Goal: Information Seeking & Learning: Learn about a topic

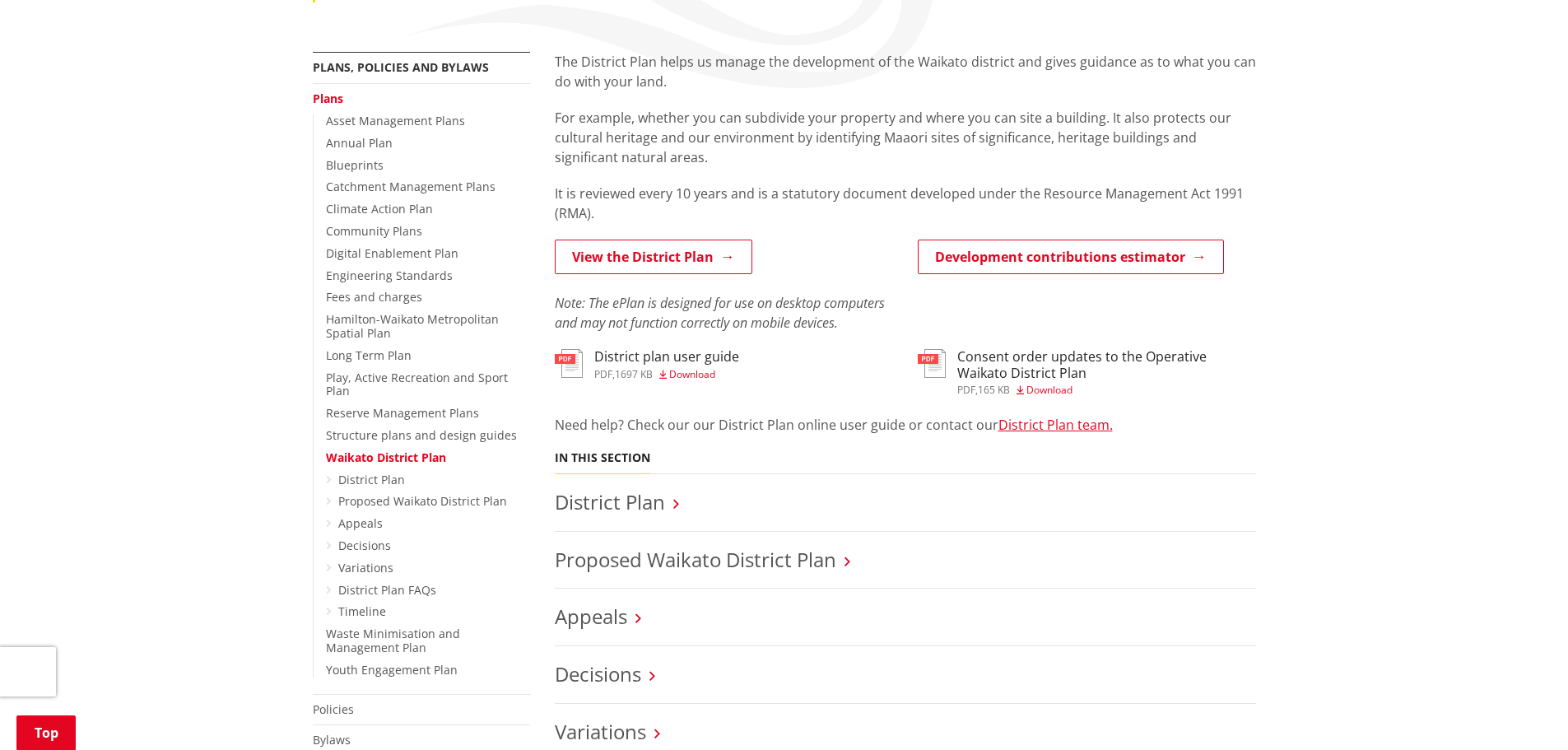
scroll to position [329, 0]
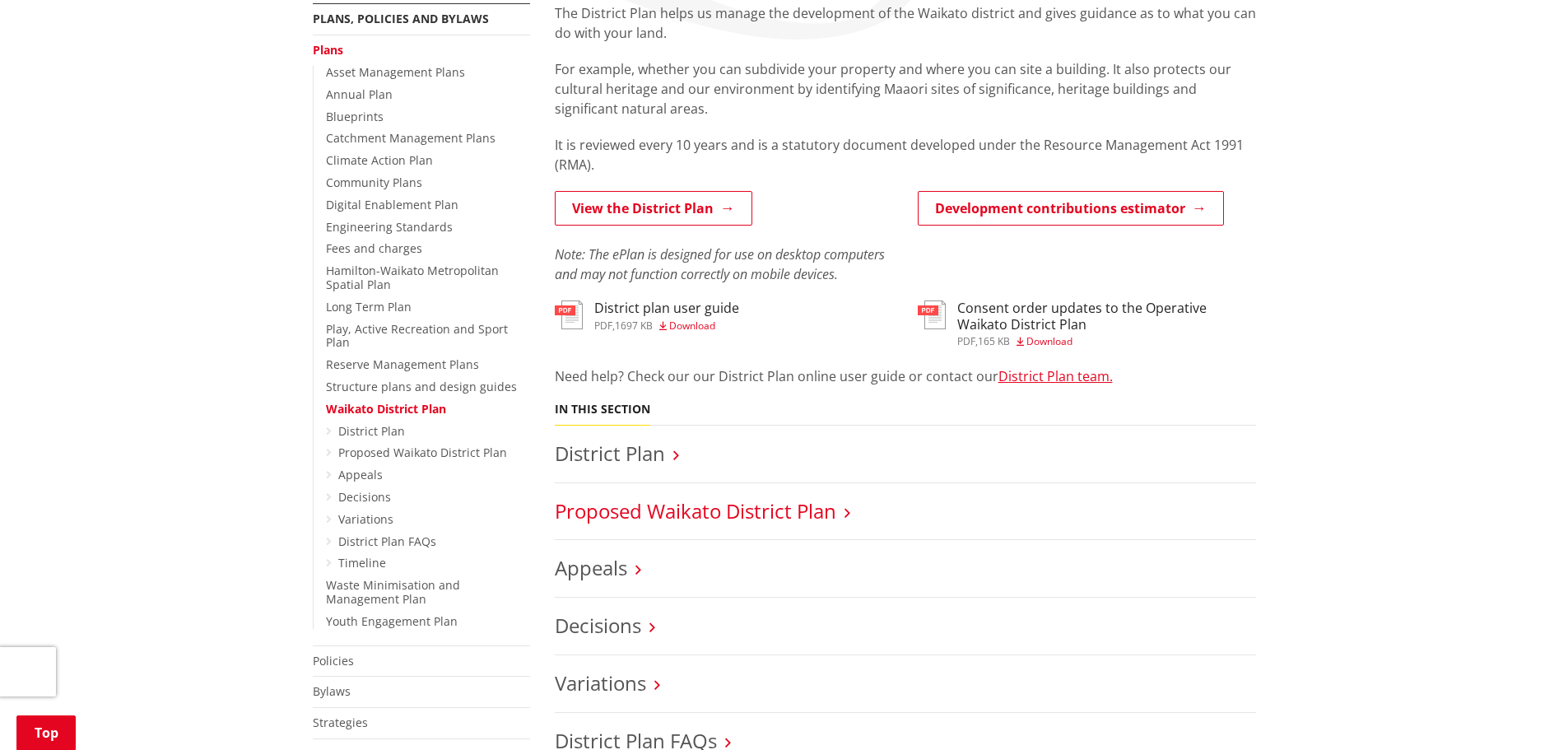
click at [694, 507] on link "Proposed Waikato District Plan" at bounding box center [696, 510] width 282 height 27
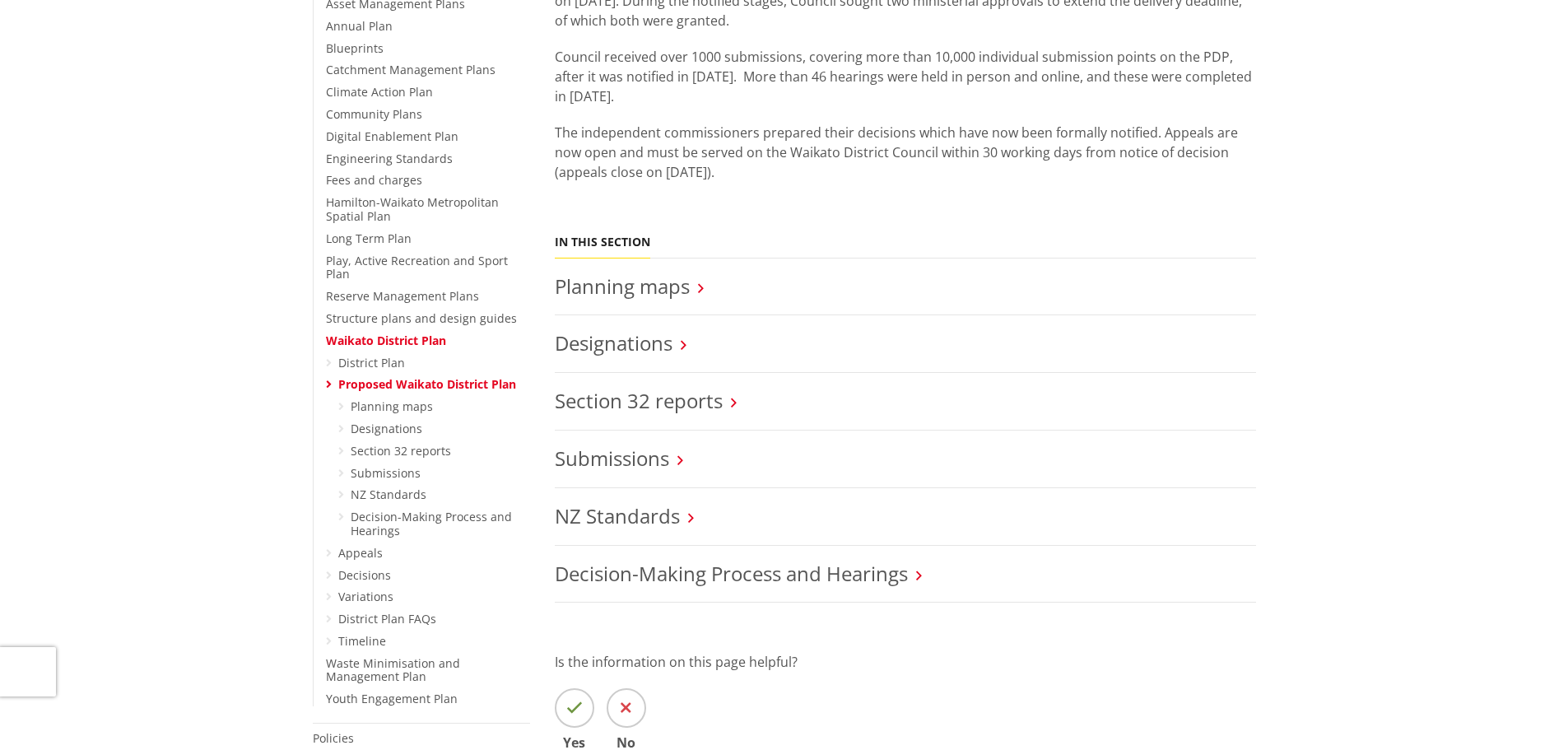
scroll to position [411, 0]
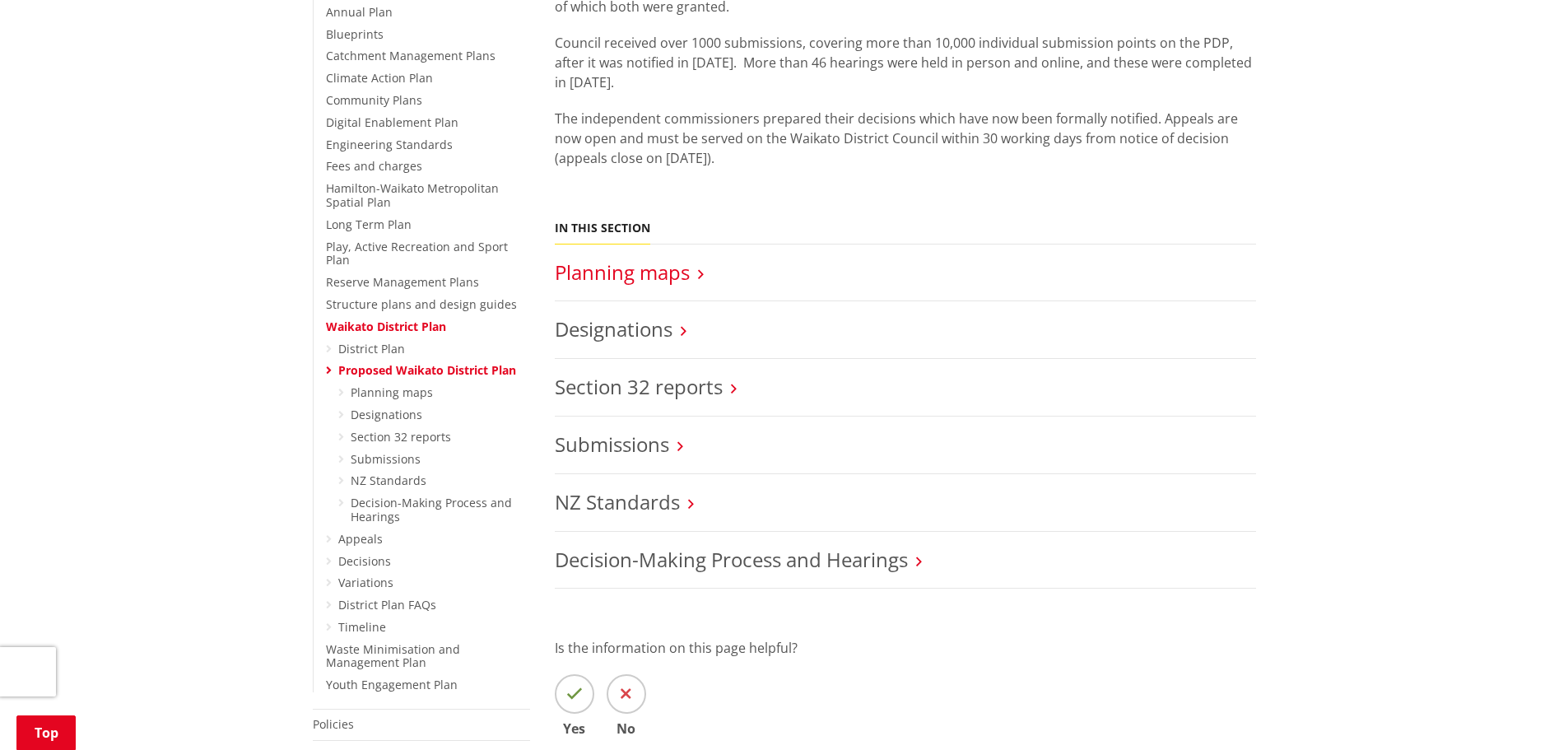
click at [683, 274] on link "Planning maps" at bounding box center [623, 271] width 135 height 27
click at [389, 340] on link "District Plan" at bounding box center [371, 348] width 66 height 16
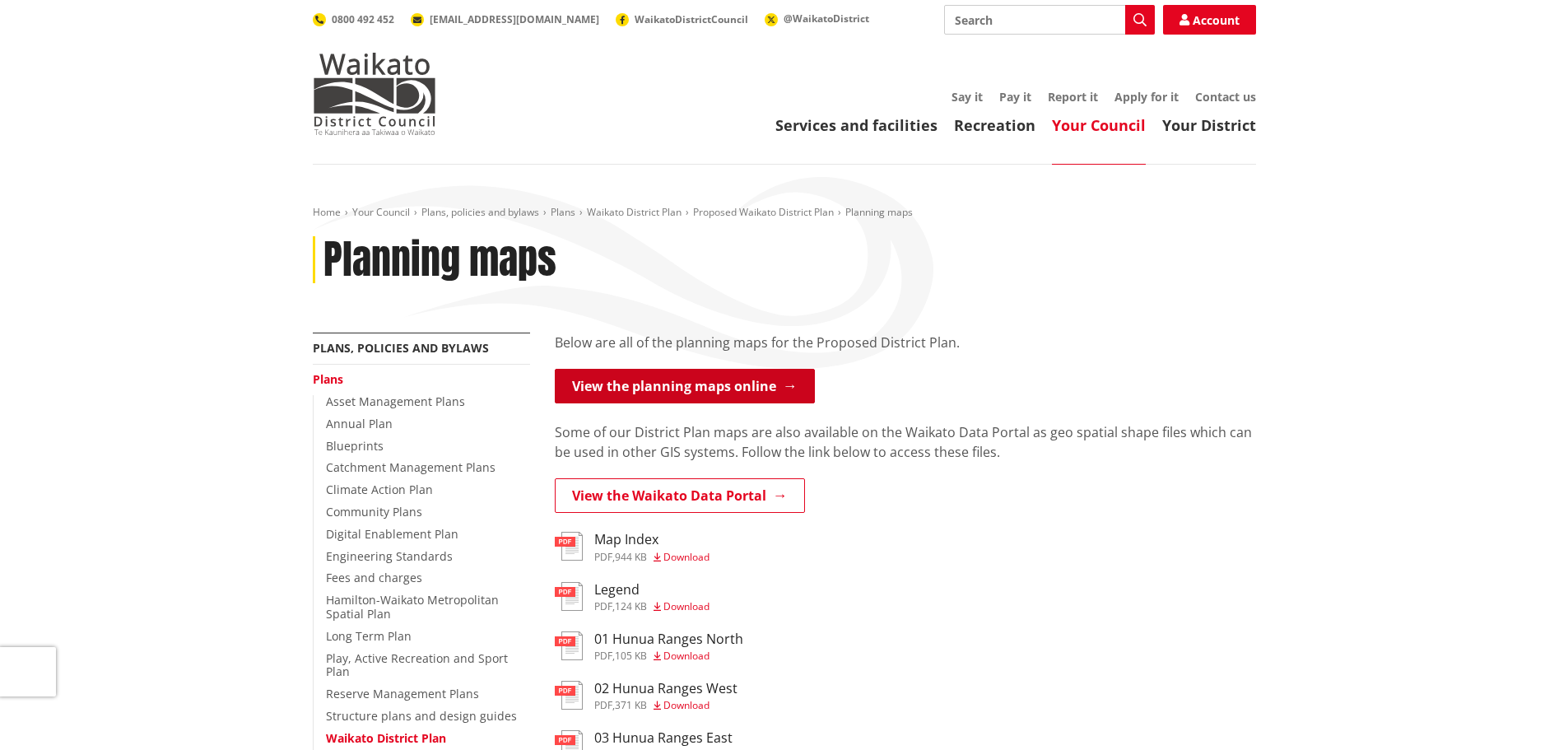
click at [702, 376] on link "View the planning maps online" at bounding box center [685, 385] width 260 height 35
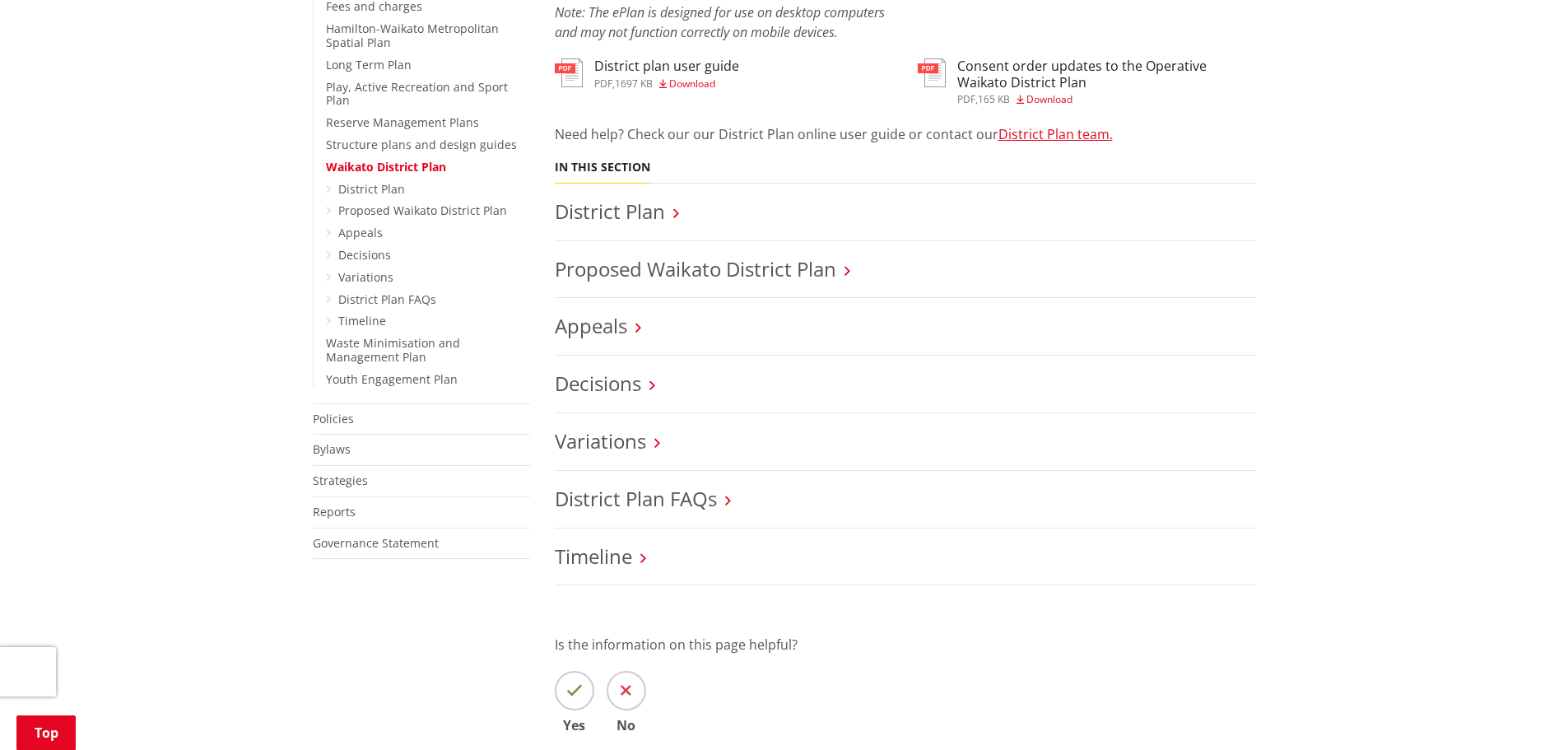
scroll to position [576, 0]
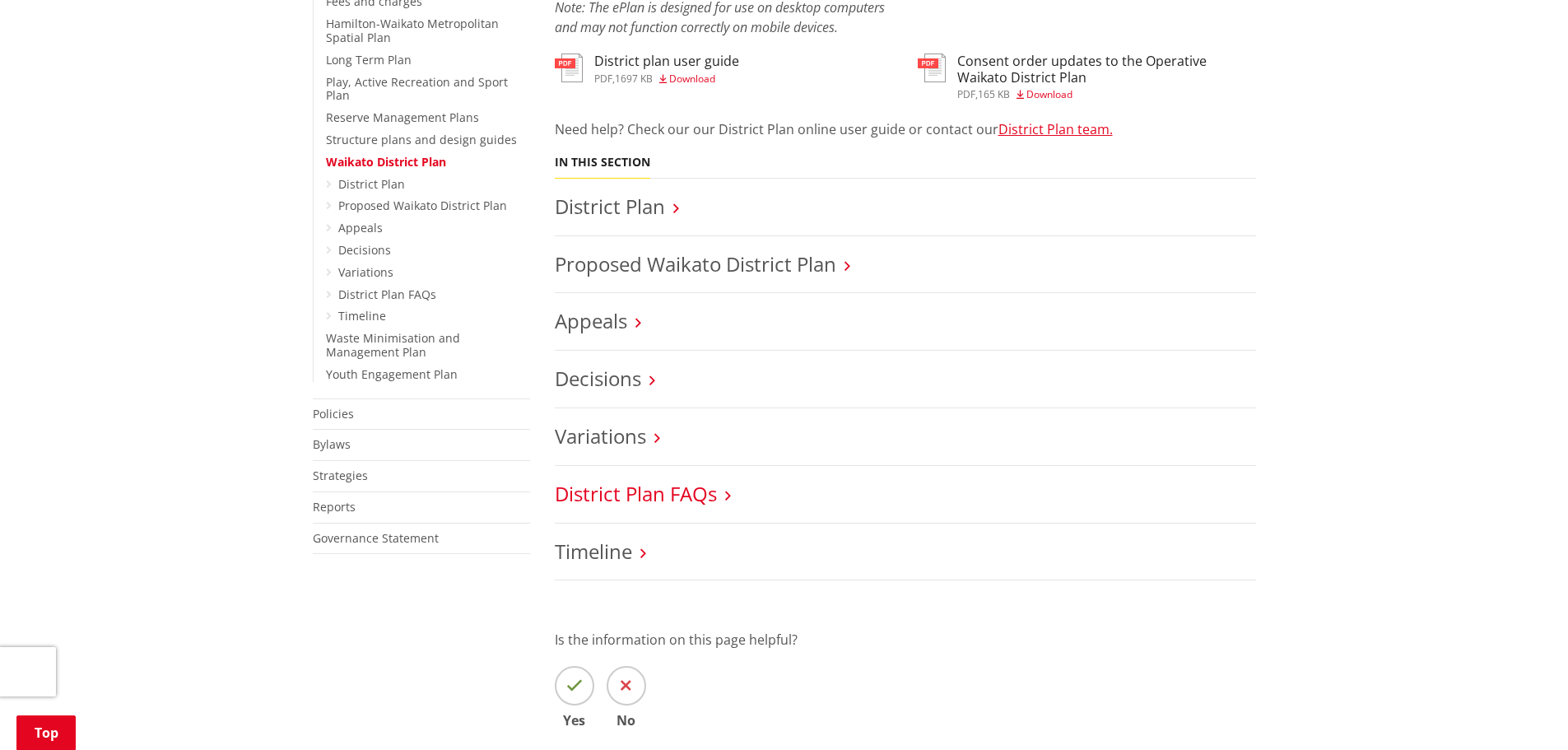
click at [690, 481] on link "District Plan FAQs" at bounding box center [637, 493] width 162 height 27
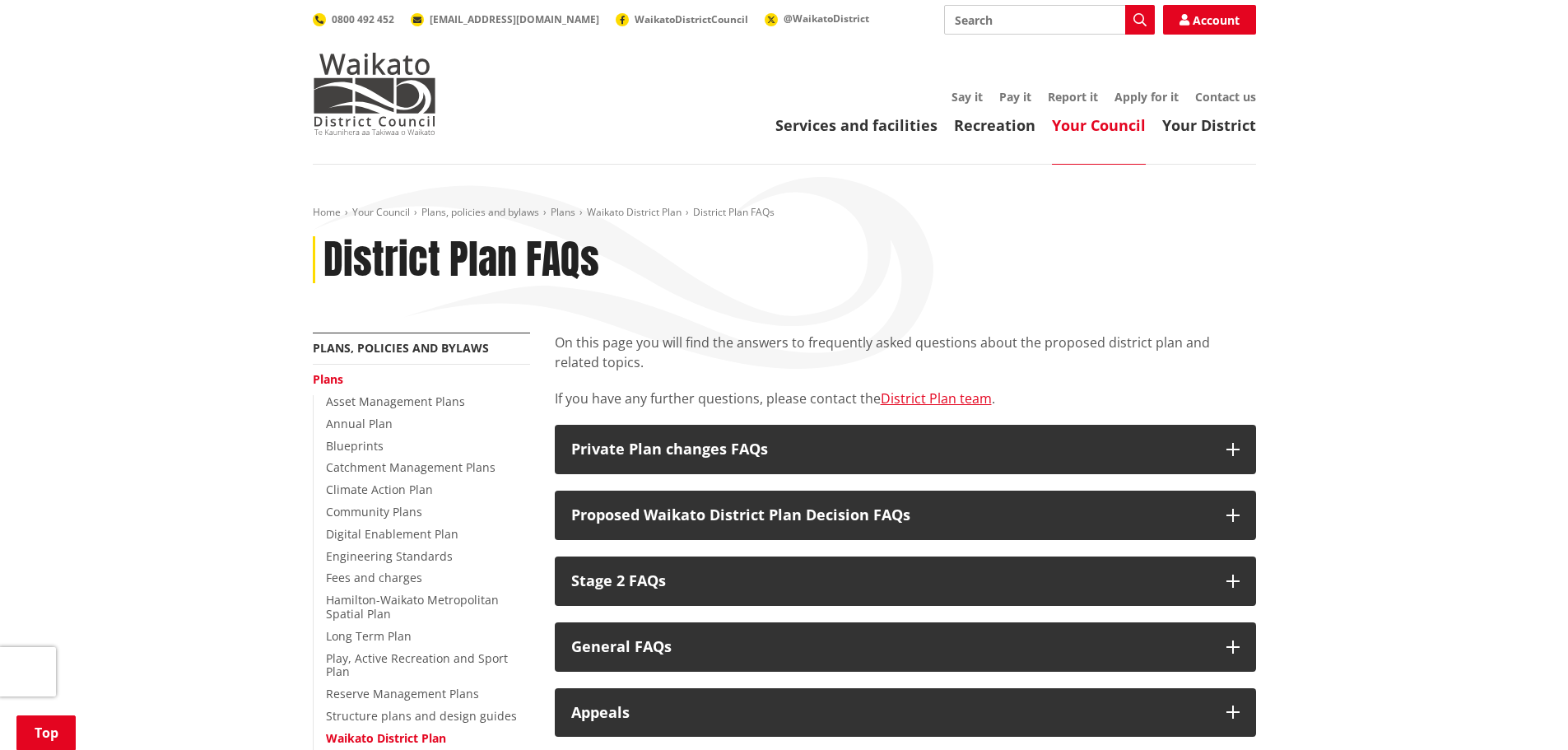
scroll to position [247, 0]
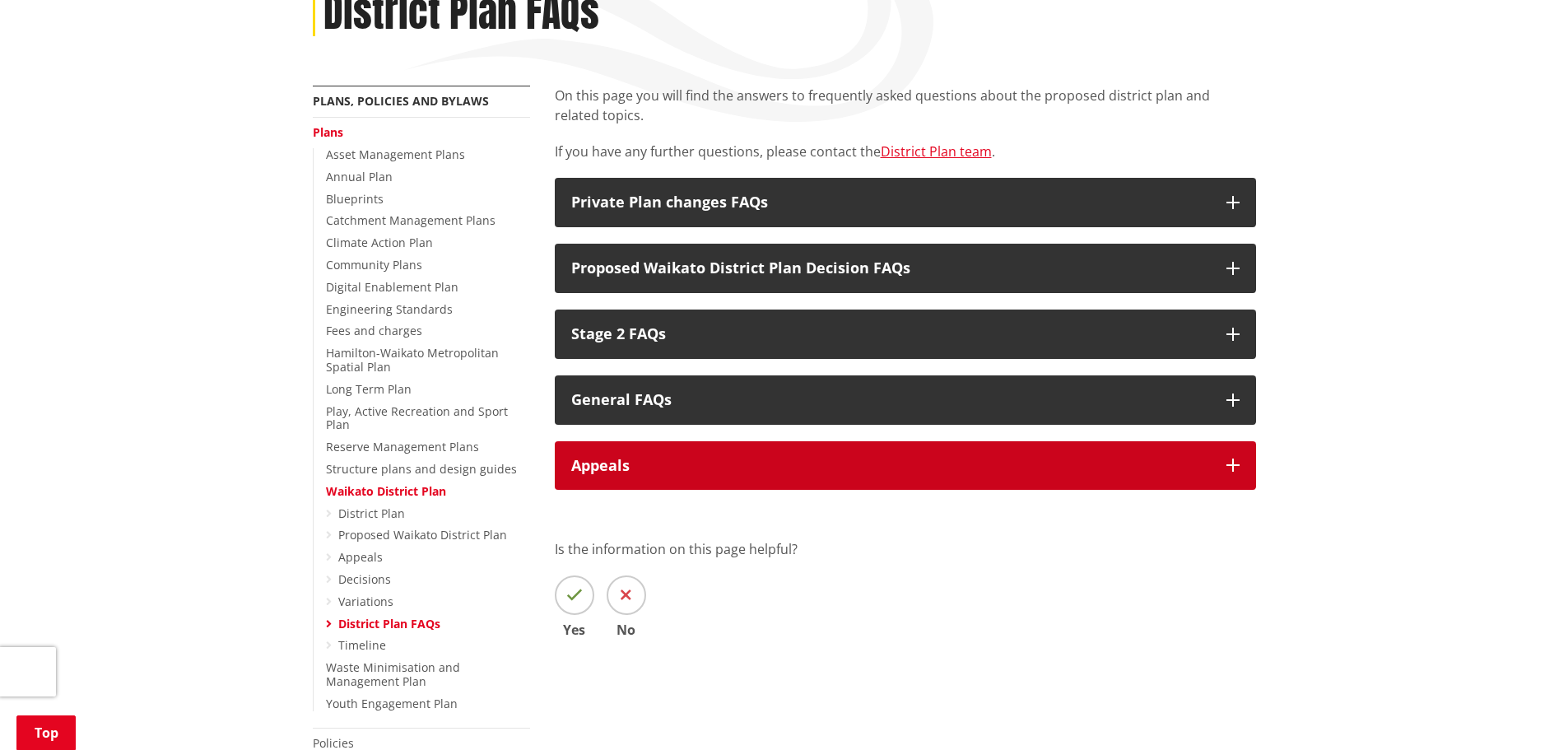
click at [701, 457] on div "Appeals" at bounding box center [890, 465] width 638 height 17
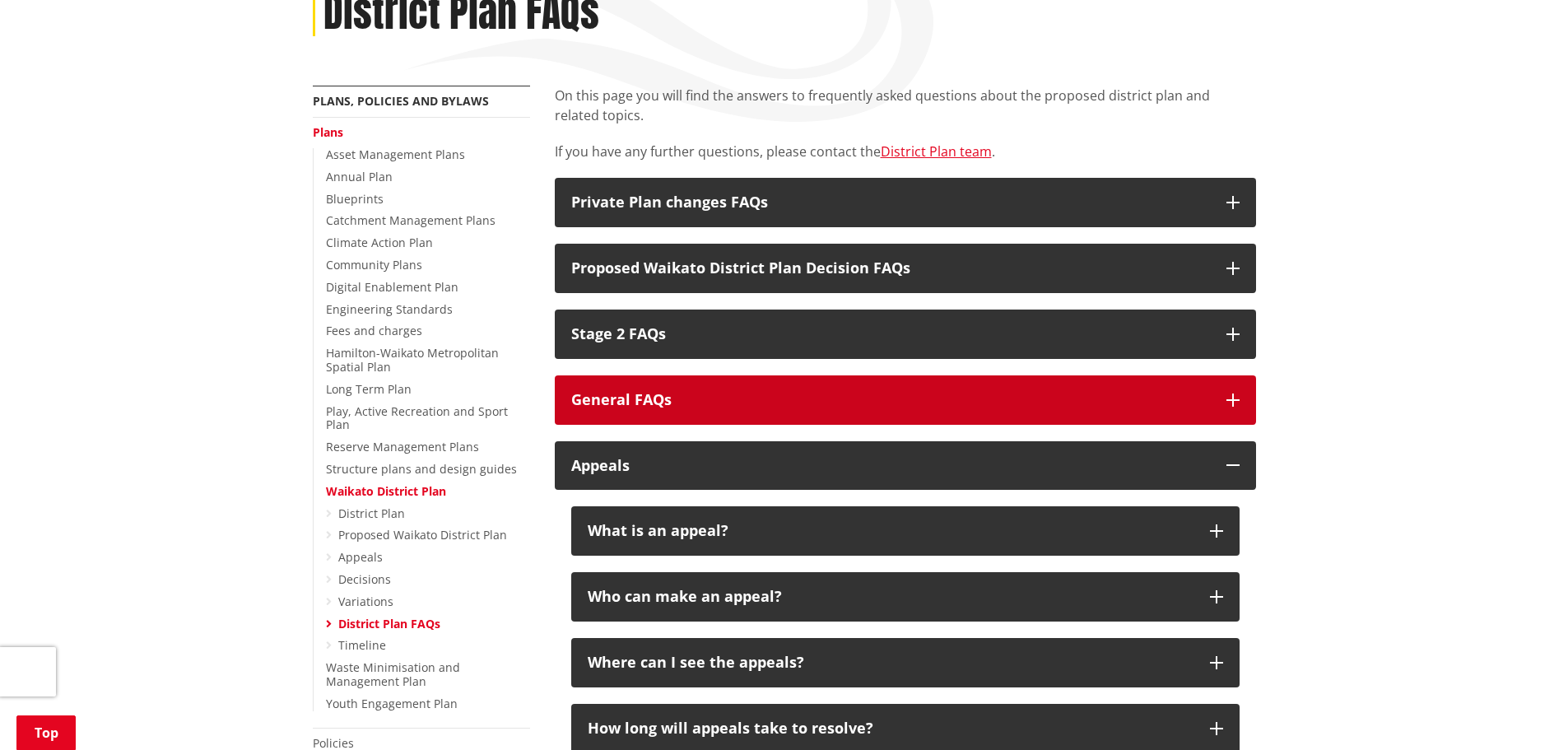
click at [722, 410] on button "General FAQs" at bounding box center [906, 399] width 702 height 49
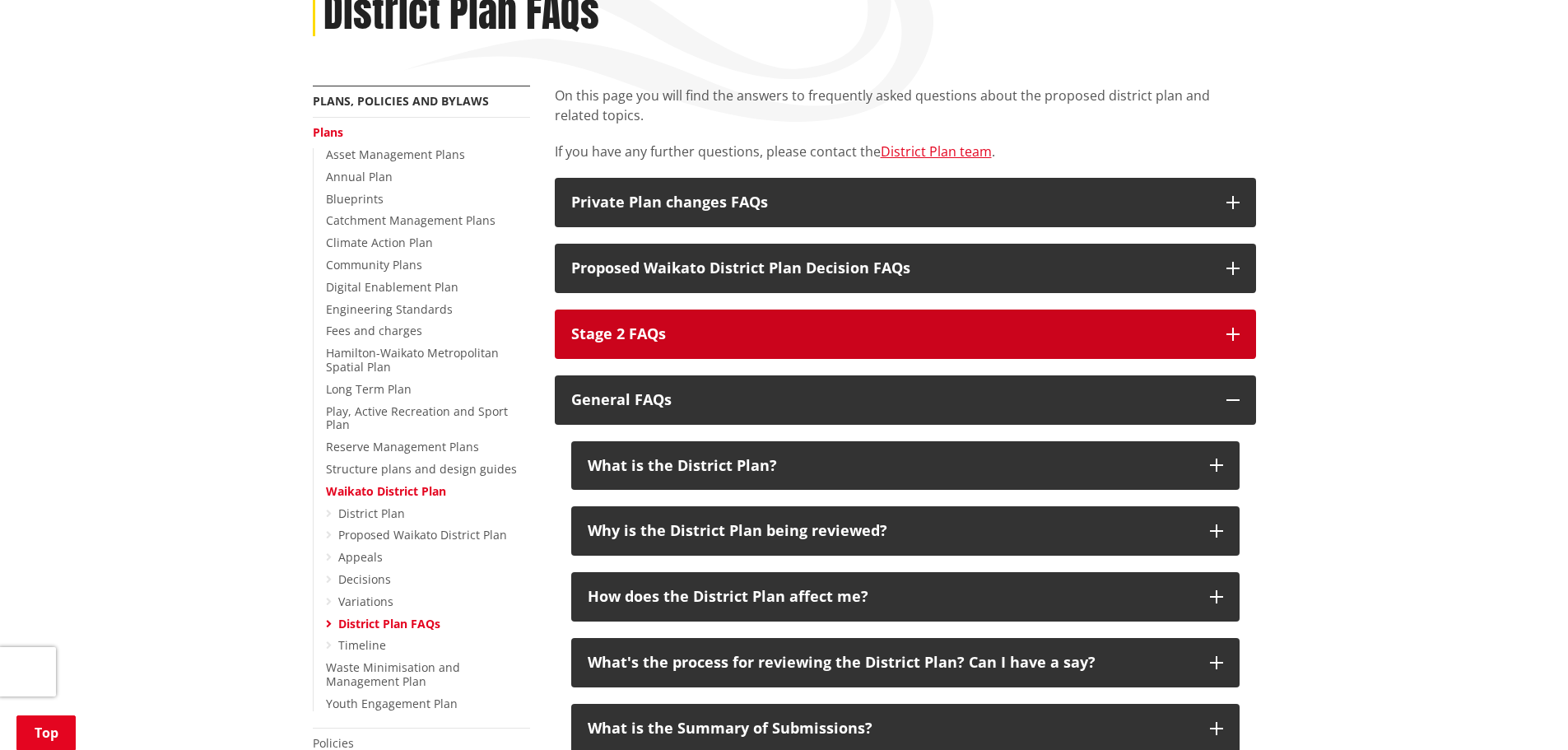
click at [737, 345] on button "Stage 2 FAQs" at bounding box center [906, 334] width 702 height 49
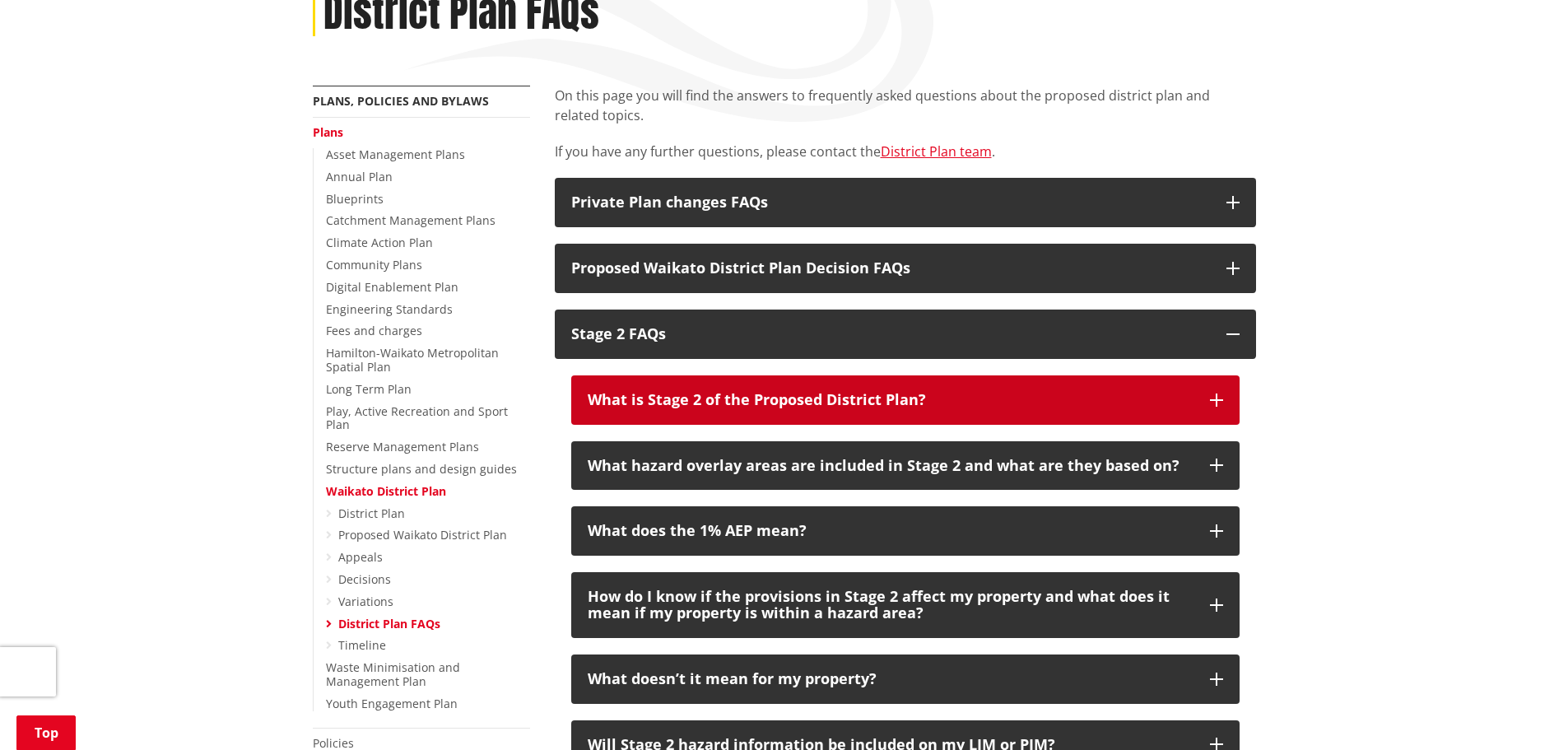
click at [720, 382] on button "What is Stage 2 of the Proposed District Plan?" at bounding box center [905, 399] width 668 height 49
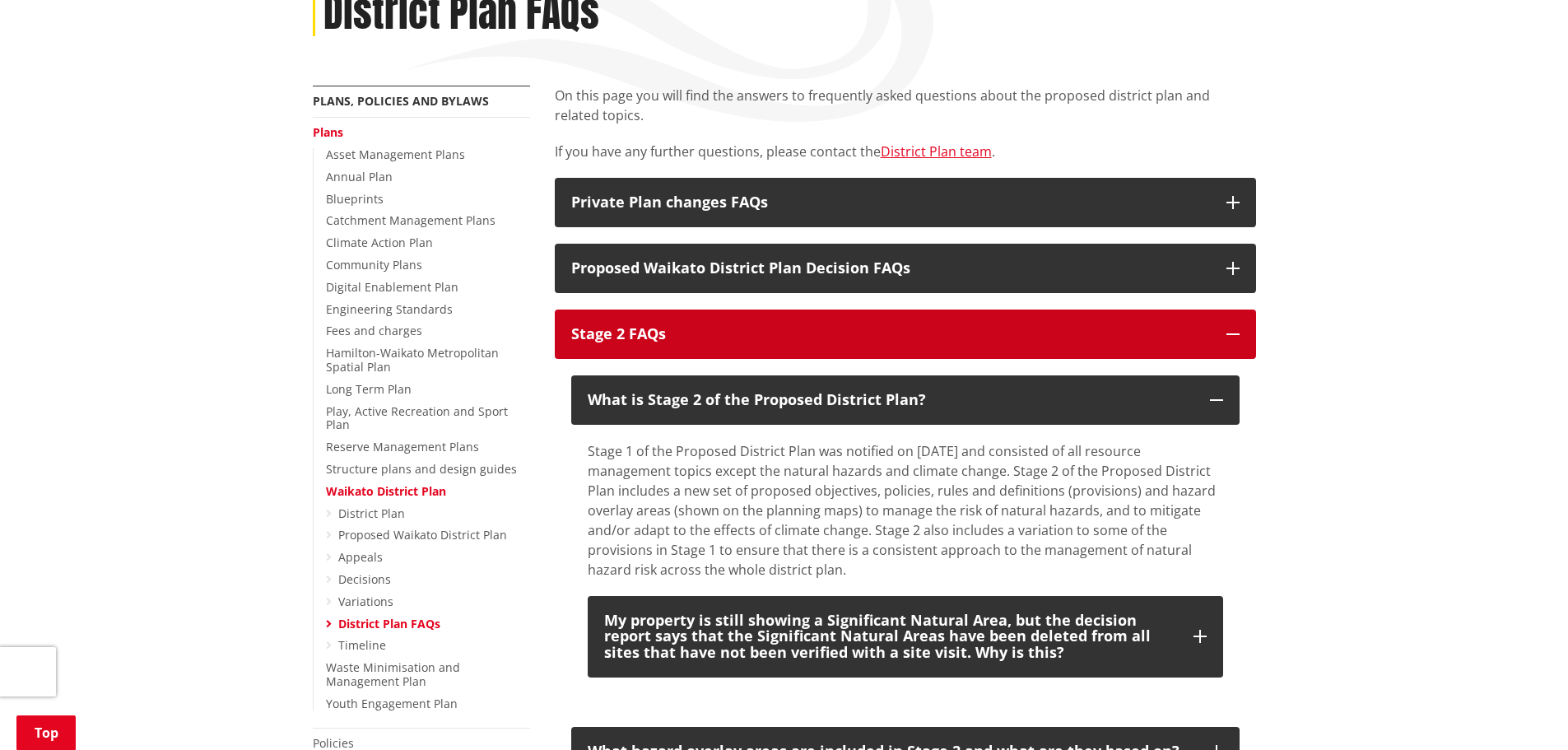
click at [707, 315] on button "Stage 2 FAQs" at bounding box center [906, 334] width 702 height 49
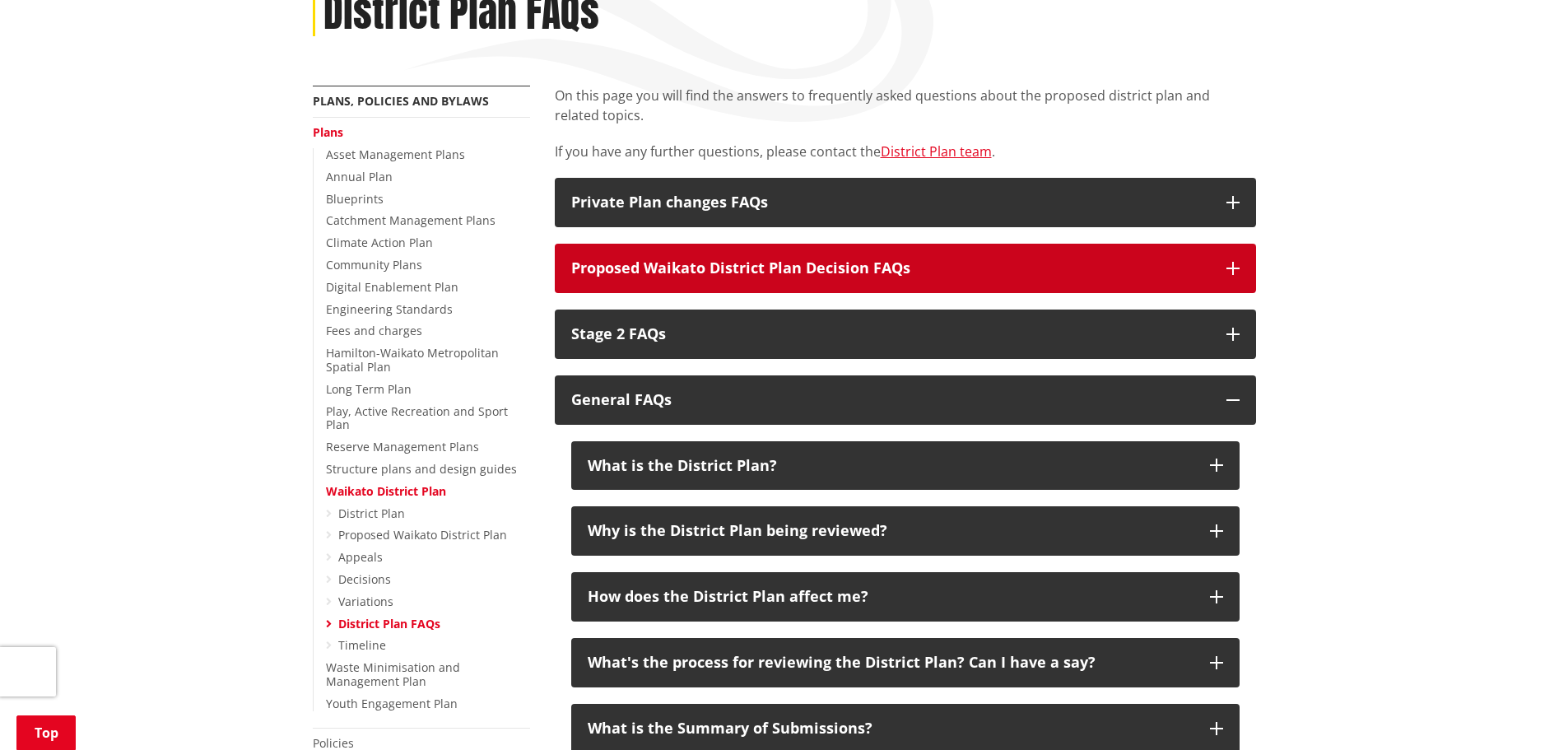
click at [727, 290] on button "Proposed Waikato District Plan Decision FAQs" at bounding box center [906, 268] width 702 height 49
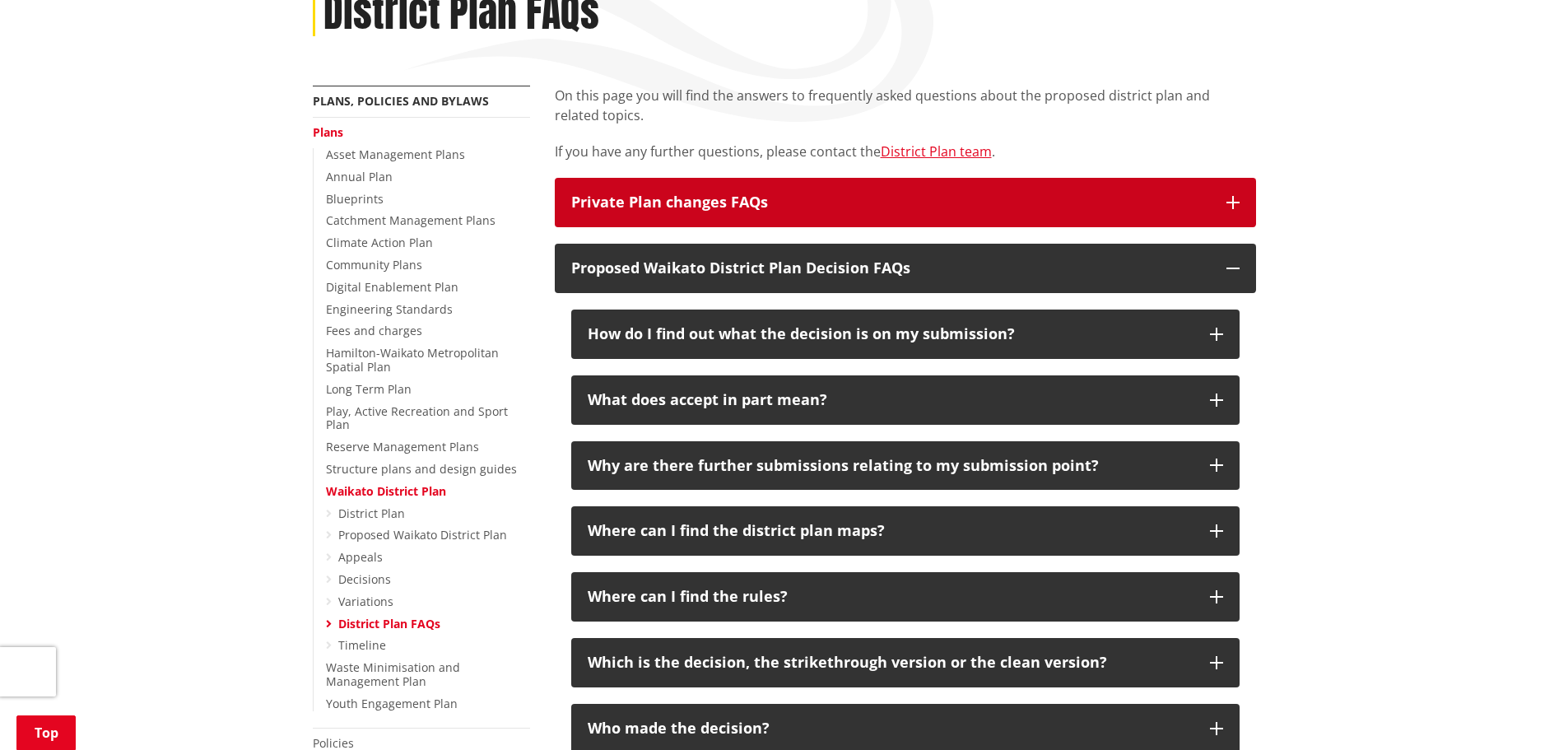
click at [714, 223] on button "Private Plan changes FAQs" at bounding box center [906, 202] width 702 height 49
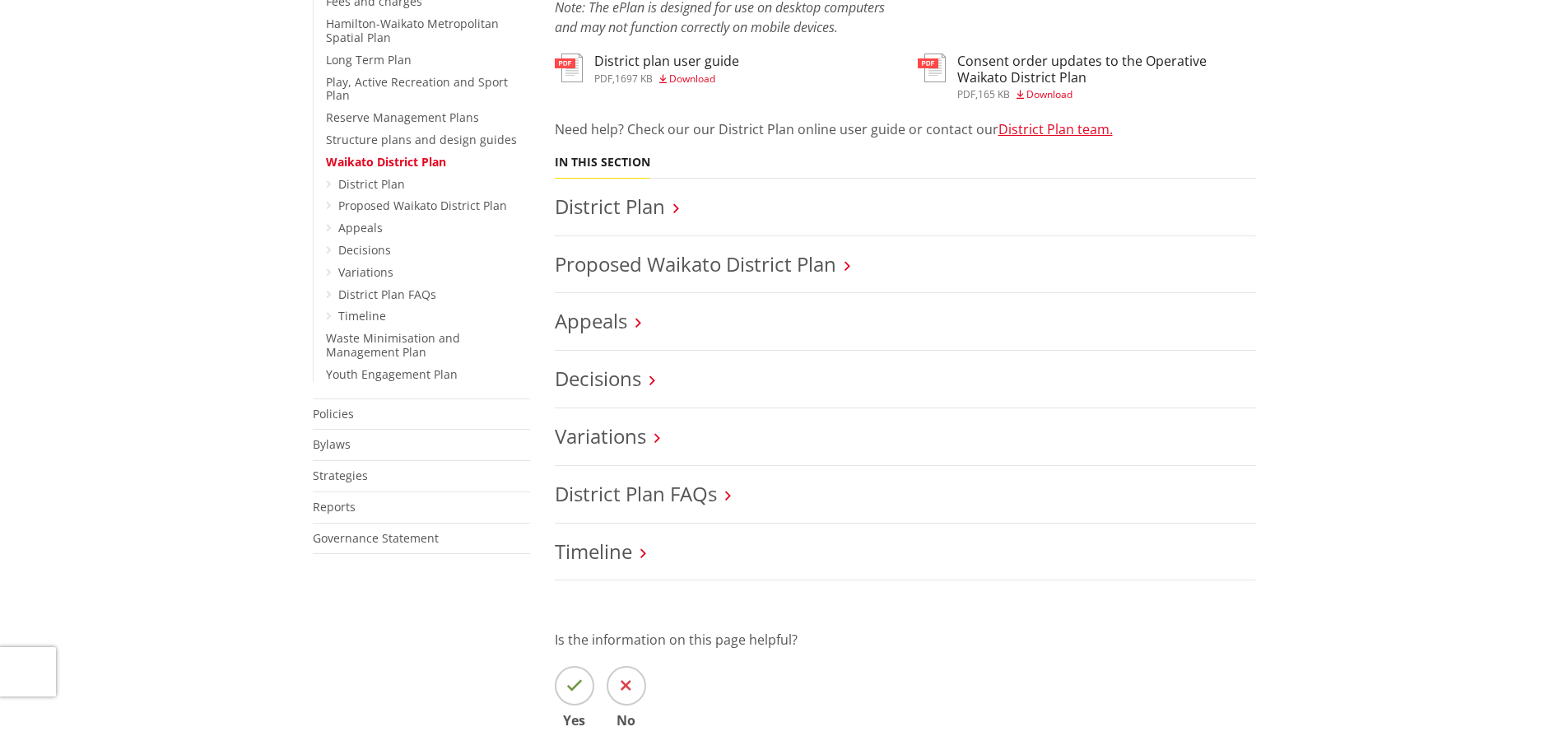
scroll to position [576, 0]
click at [659, 314] on h3 "Appeals" at bounding box center [906, 322] width 702 height 24
click at [617, 314] on link "Appeals" at bounding box center [592, 320] width 73 height 27
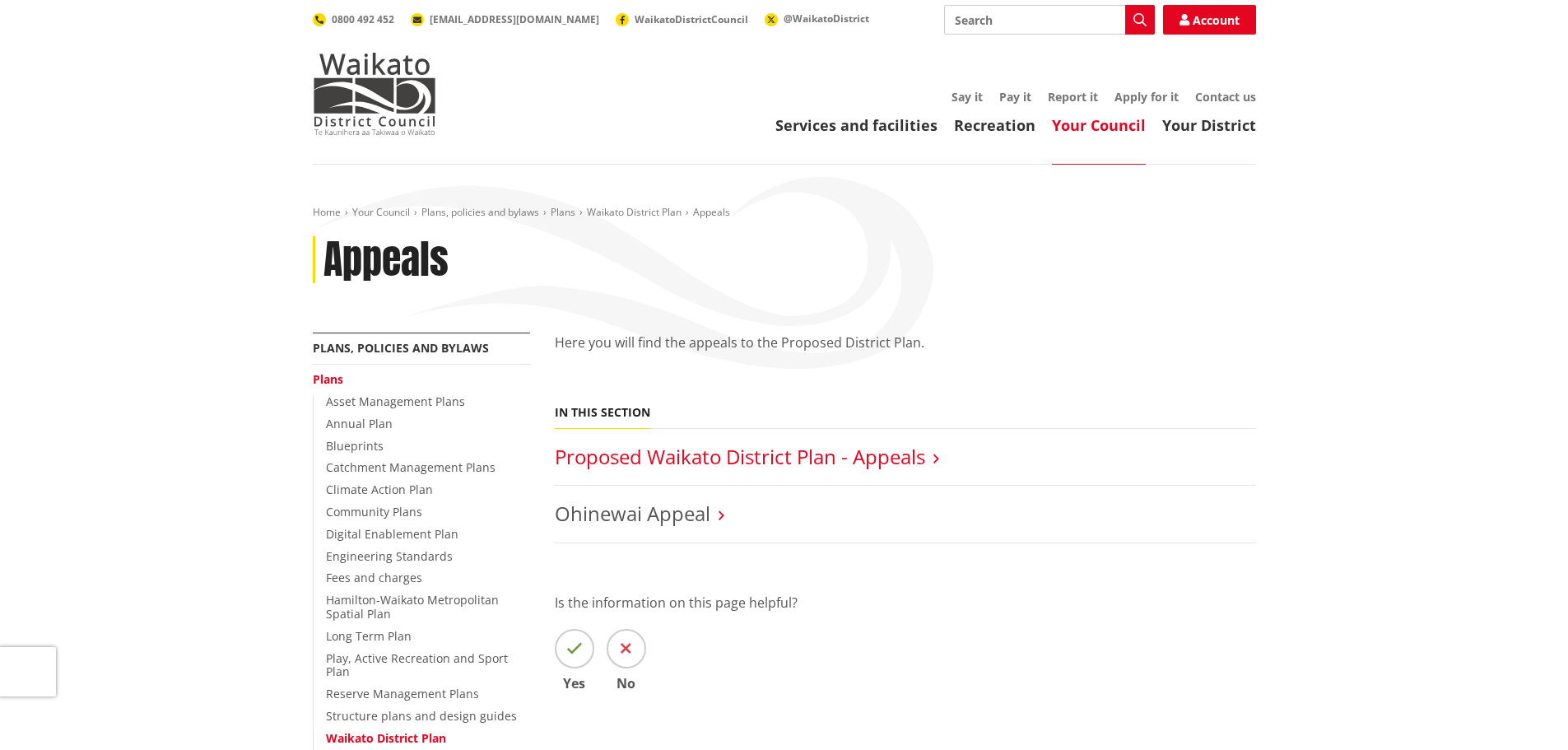
scroll to position [82, 0]
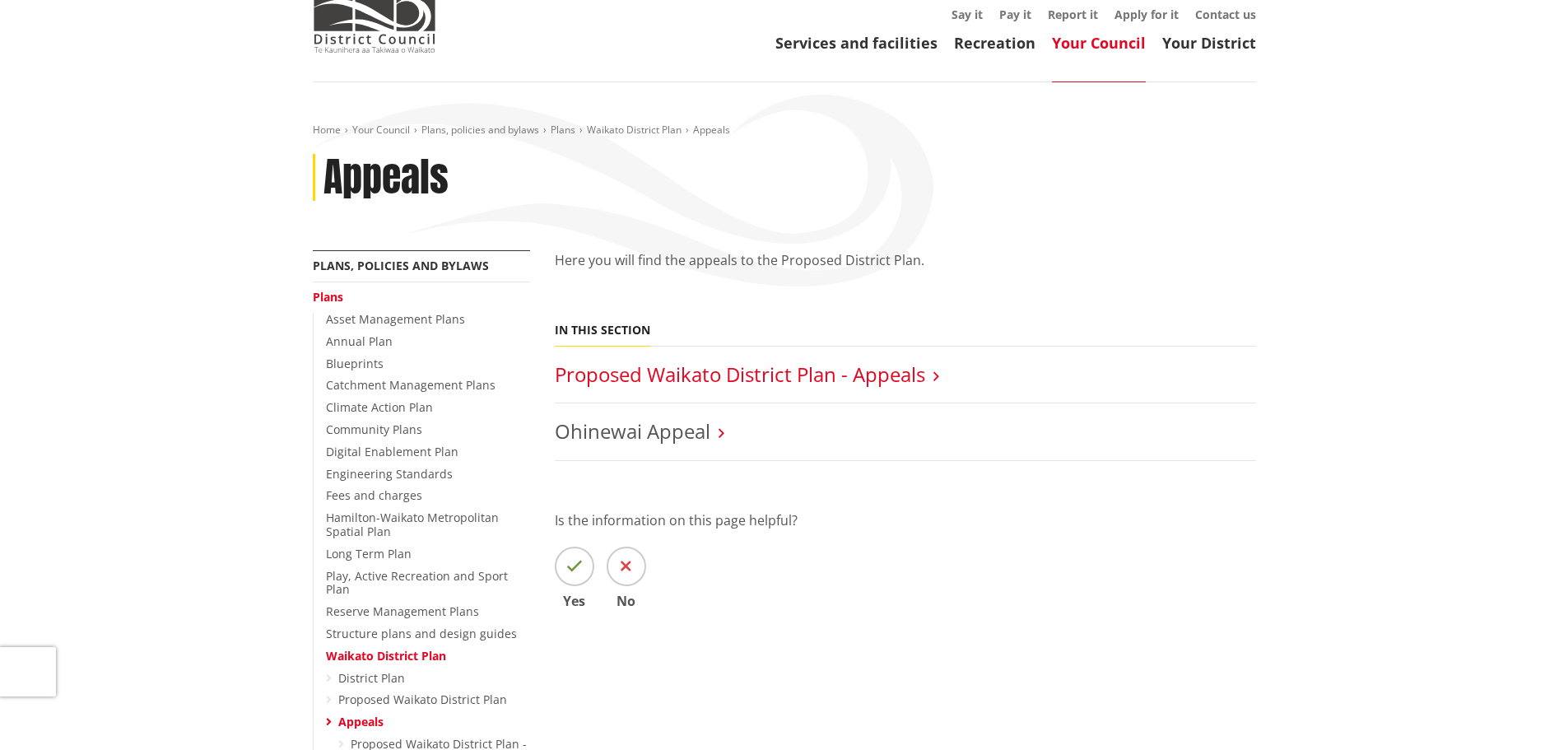
click at [662, 373] on link "Proposed Waikato District Plan - Appeals" at bounding box center [740, 373] width 371 height 27
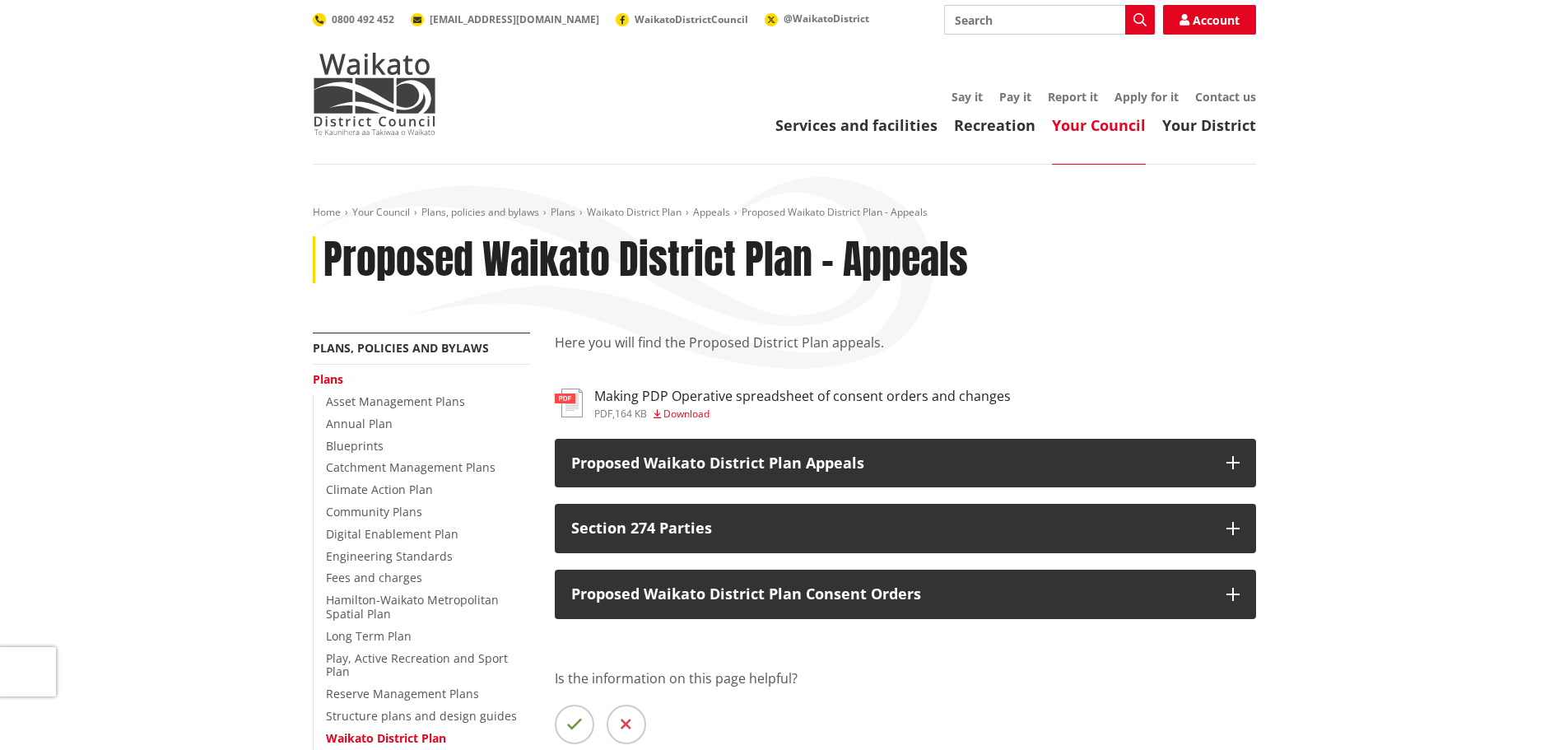
scroll to position [164, 0]
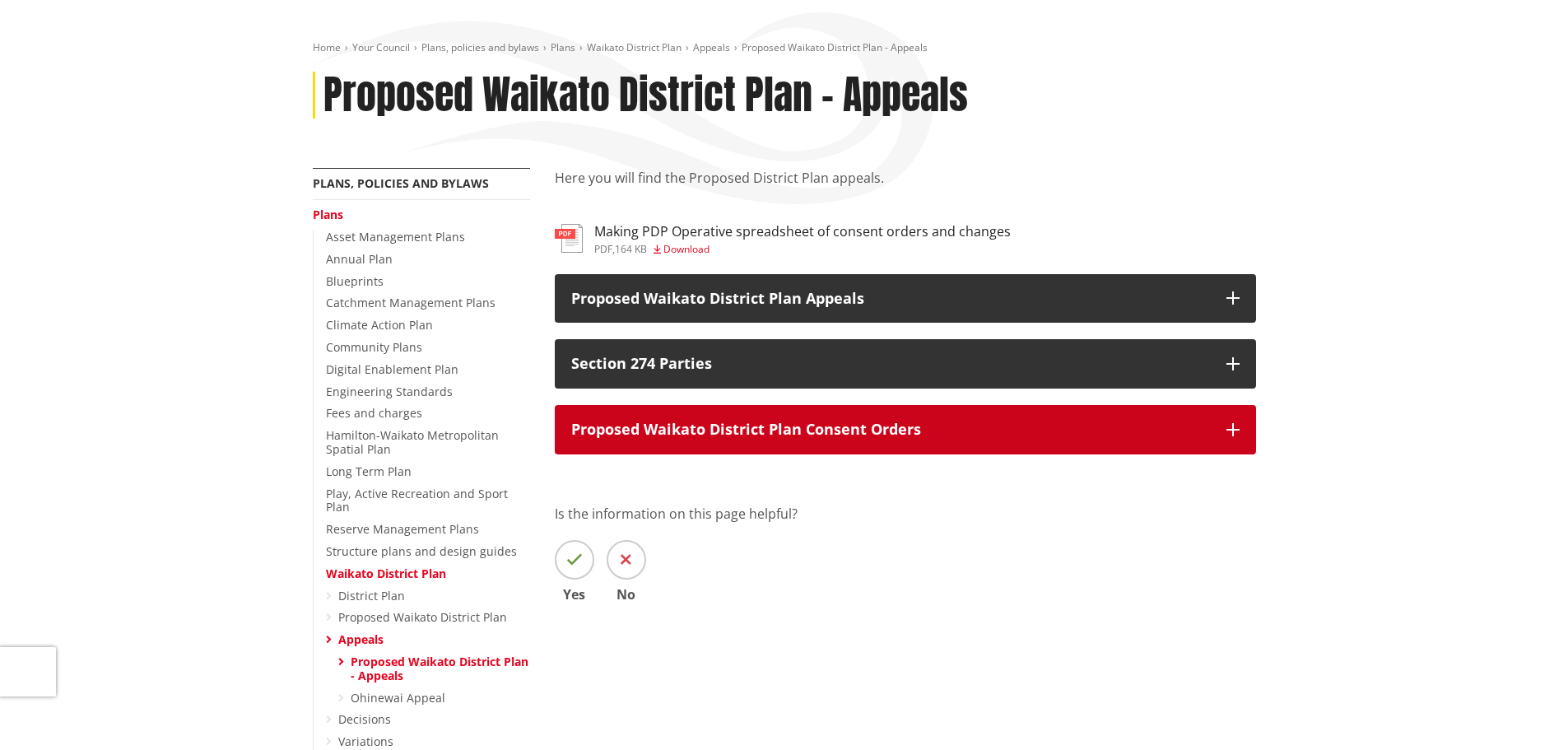
click at [679, 410] on button "Proposed Waikato District Plan Consent Orders" at bounding box center [906, 429] width 702 height 49
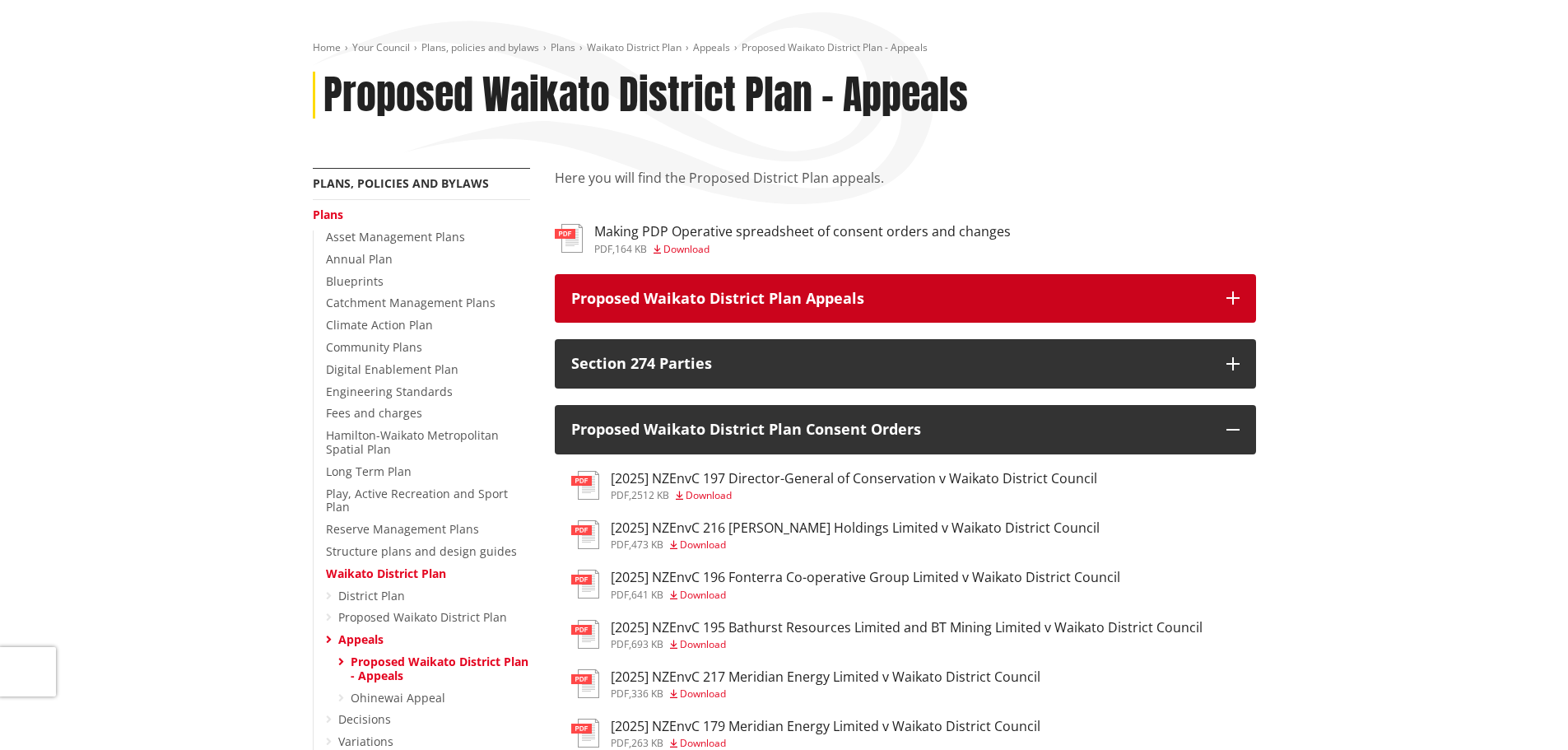
click at [694, 322] on button "Proposed Waikato District Plan Appeals" at bounding box center [906, 299] width 702 height 49
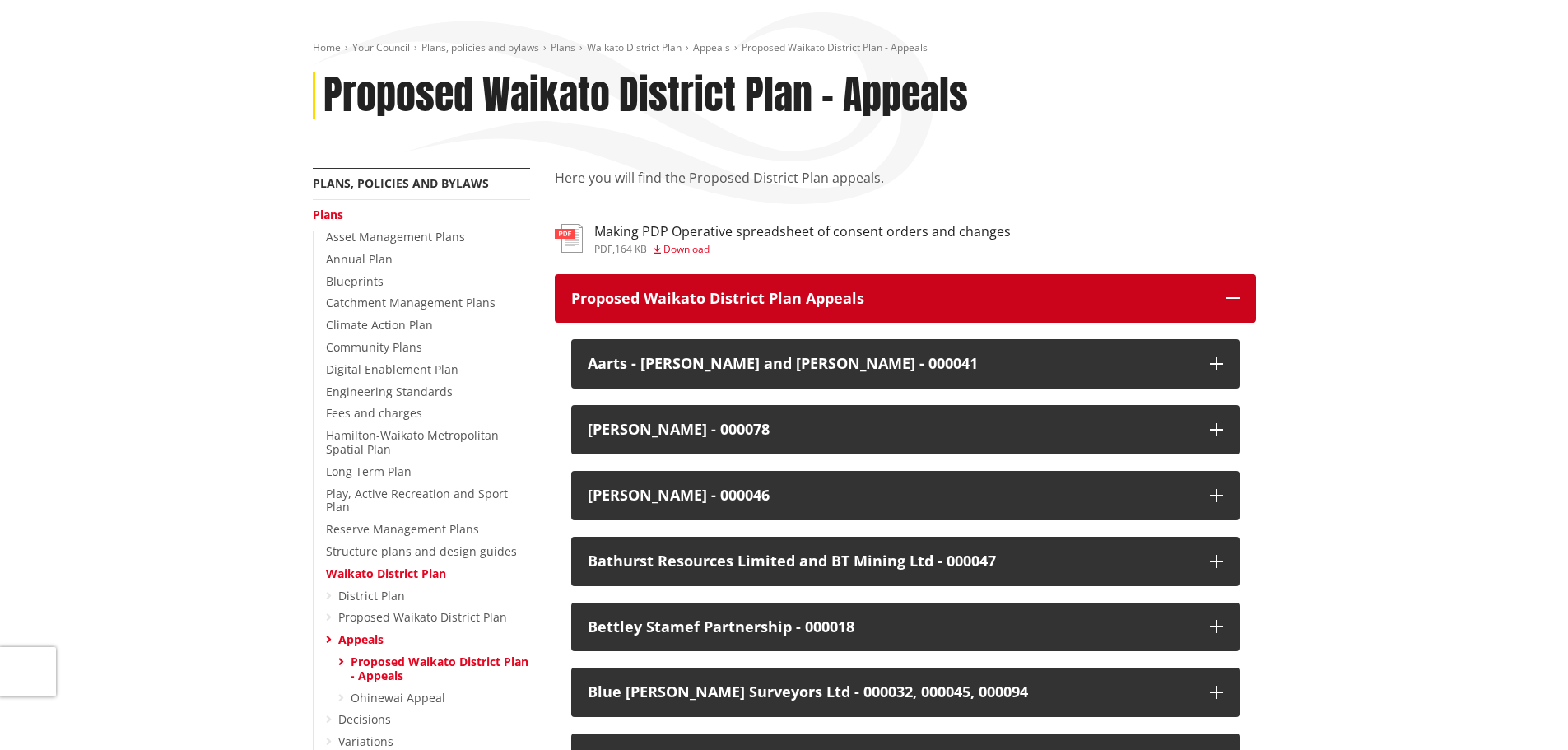
click at [698, 317] on button "Proposed Waikato District Plan Appeals" at bounding box center [906, 299] width 702 height 49
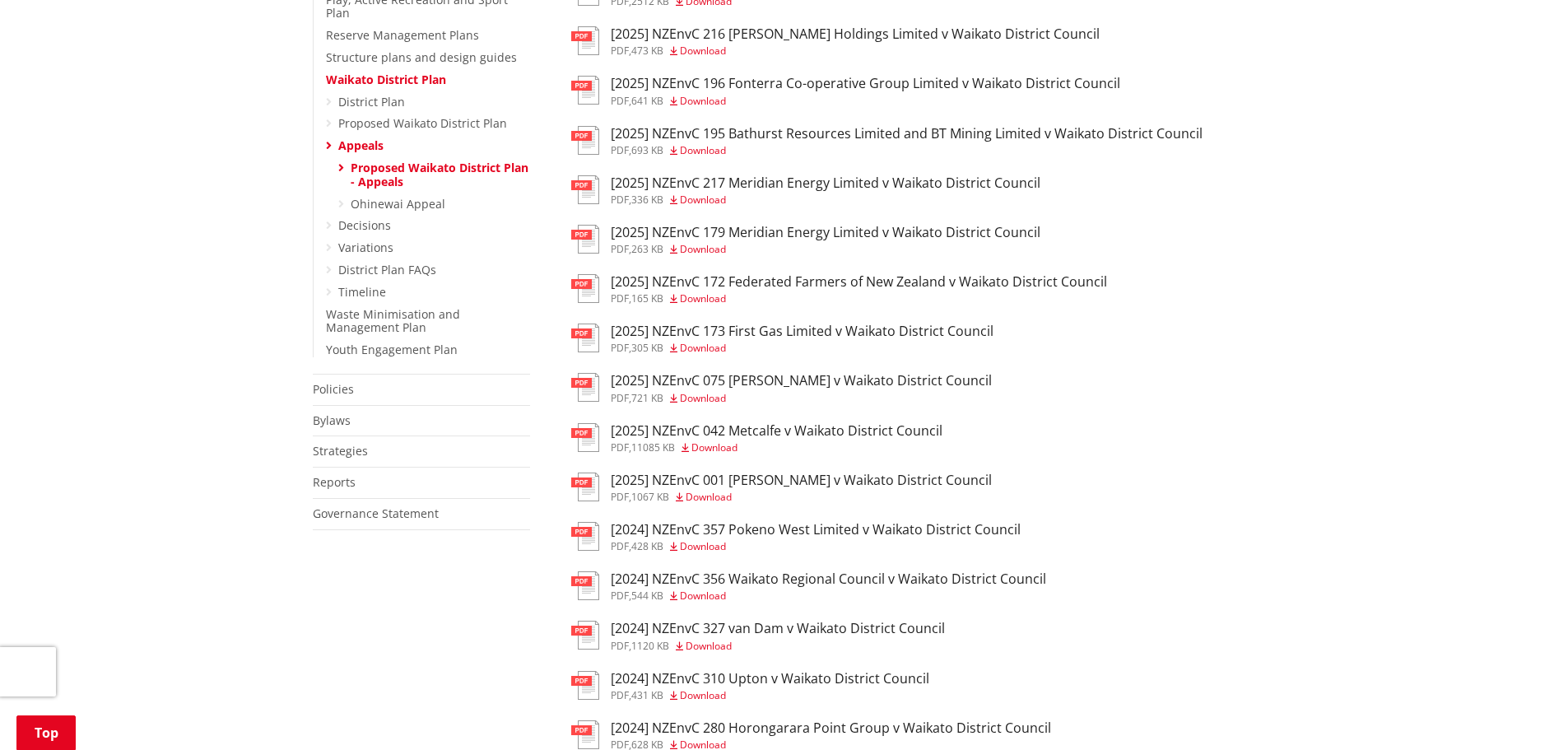
scroll to position [1060, 0]
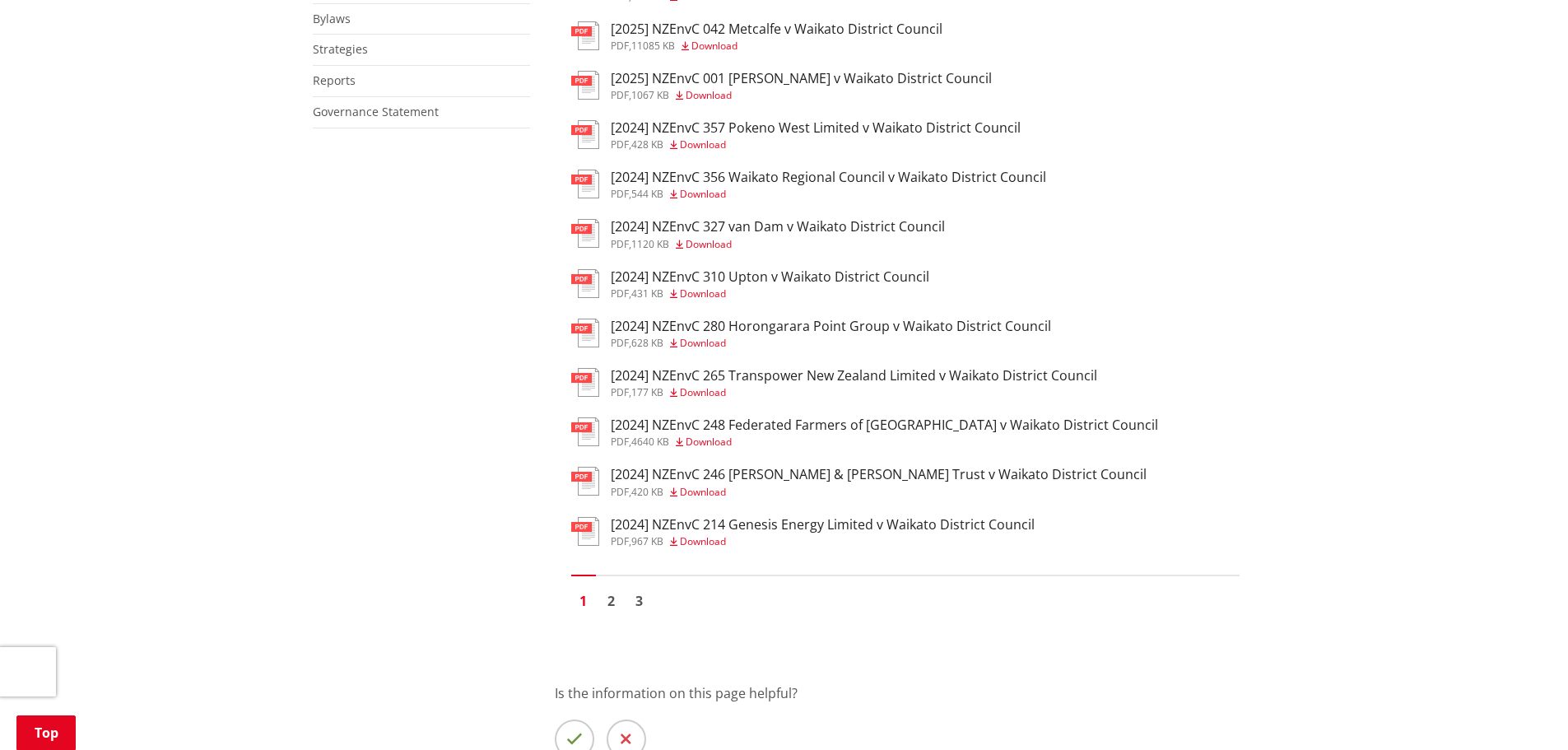
click at [705, 374] on h3 "[2024] NZEnvC 265 Transpower New Zealand Limited v Waikato District Council" at bounding box center [853, 375] width 486 height 16
